Goal: Entertainment & Leisure: Browse casually

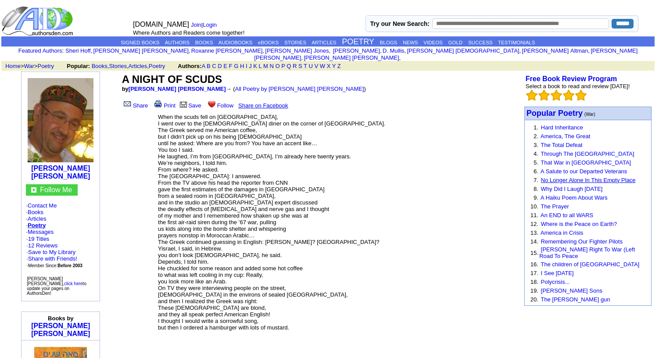
click at [568, 181] on link "No Longer Alone In This Empty Place" at bounding box center [588, 180] width 95 height 7
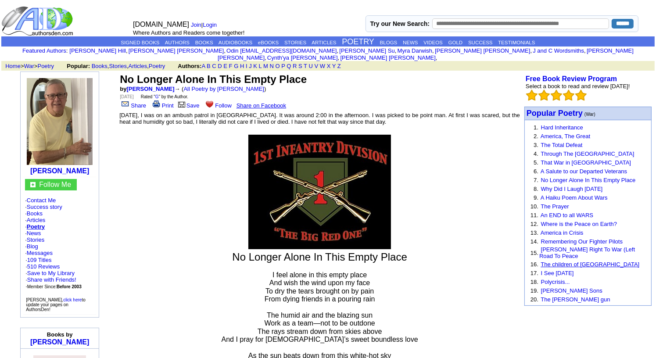
click at [579, 262] on link "The children of [GEOGRAPHIC_DATA]" at bounding box center [589, 264] width 99 height 7
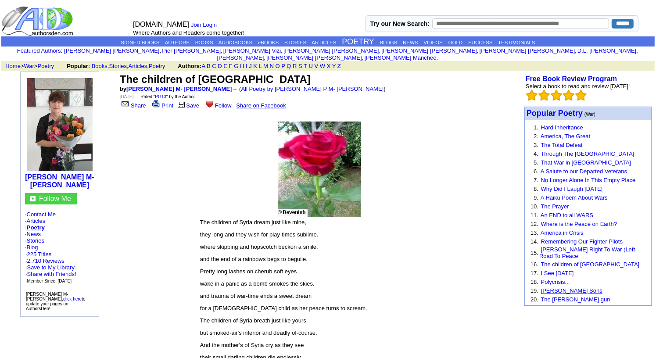
click at [568, 288] on link "[PERSON_NAME] Sons" at bounding box center [571, 290] width 61 height 7
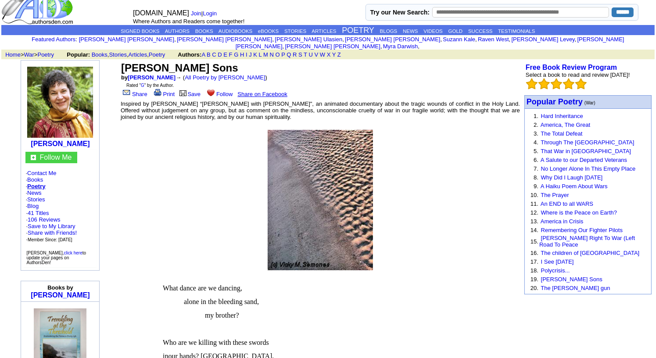
scroll to position [4, 0]
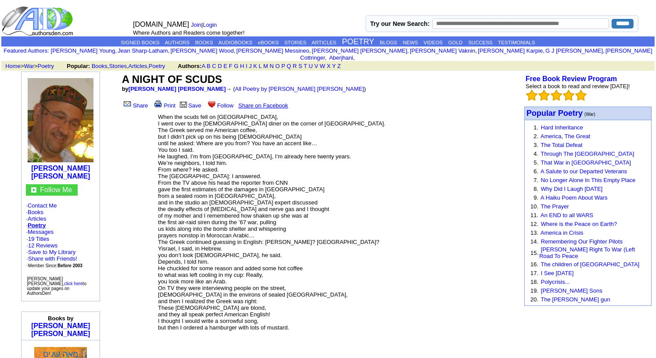
click at [45, 222] on link "Poetry" at bounding box center [37, 225] width 18 height 7
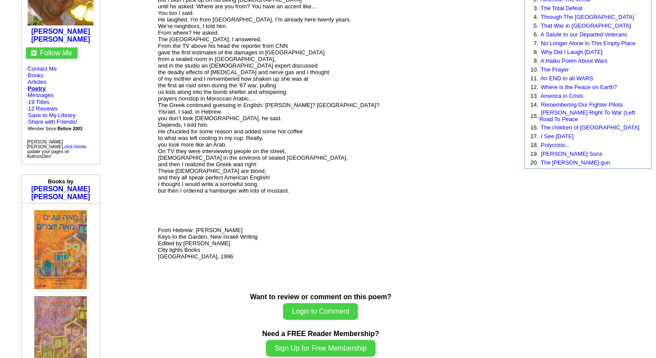
scroll to position [118, 0]
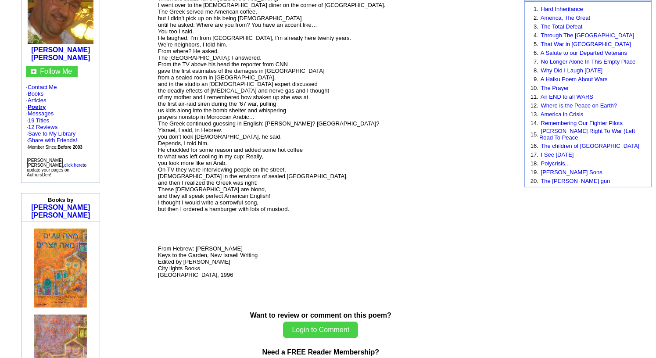
click at [416, 34] on p "When the scuds fell on Tel Aviv, I went over to the Greek diner on the corner o…" at bounding box center [320, 143] width 325 height 297
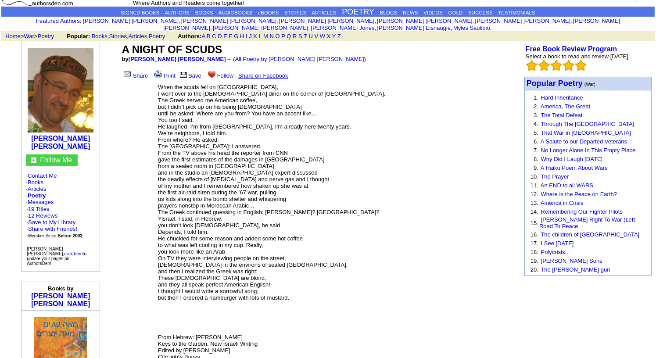
scroll to position [26, 0]
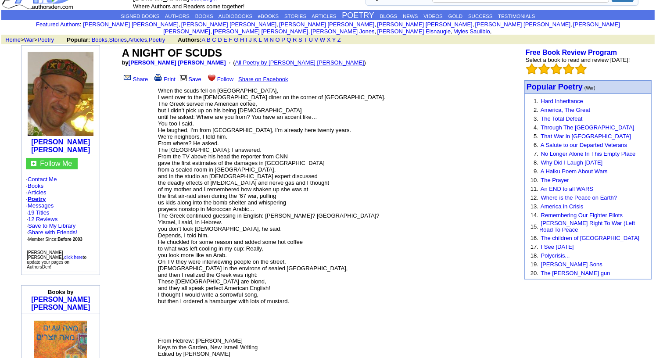
click at [246, 59] on link "All Poetry by [PERSON_NAME] [PERSON_NAME]" at bounding box center [299, 62] width 129 height 7
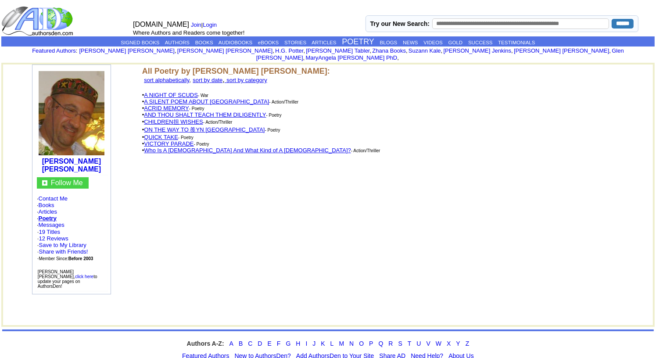
click at [174, 147] on link "Who Is A [DEMOGRAPHIC_DATA] And What Kind of A [DEMOGRAPHIC_DATA]?" at bounding box center [247, 150] width 207 height 7
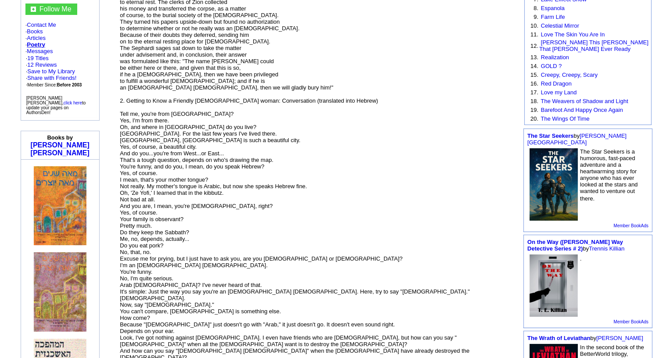
scroll to position [184, 0]
